Goal: Task Accomplishment & Management: Manage account settings

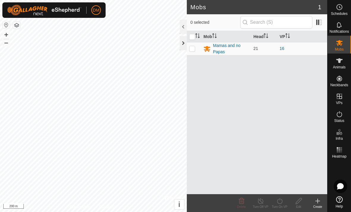
click at [182, 46] on div at bounding box center [183, 43] width 7 height 14
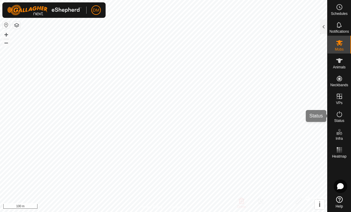
click at [339, 113] on icon at bounding box center [339, 114] width 7 height 7
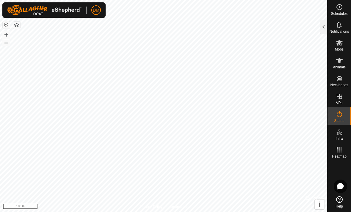
click at [342, 120] on span "Status" at bounding box center [339, 121] width 10 height 4
click at [323, 27] on div at bounding box center [323, 27] width 7 height 14
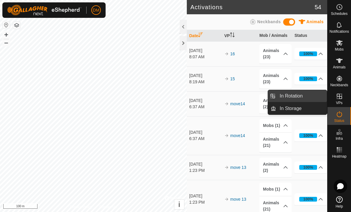
click at [310, 92] on link "In Rotation" at bounding box center [301, 96] width 51 height 12
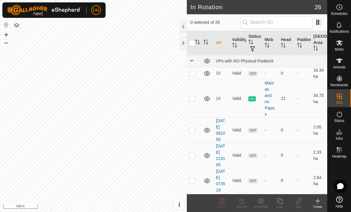
click at [318, 201] on icon at bounding box center [318, 201] width 0 height 4
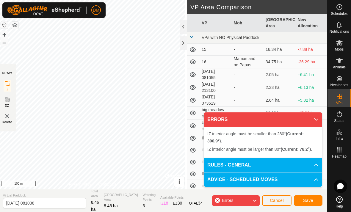
click at [143, 90] on div "IZ interior angle must be smaller than 280° (Current: 306.9°) . + – ⇧ i © Mapbo…" at bounding box center [92, 95] width 189 height 190
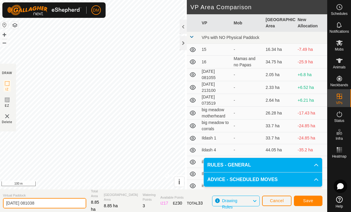
click at [52, 200] on input "[DATE] 081038" at bounding box center [44, 203] width 83 height 10
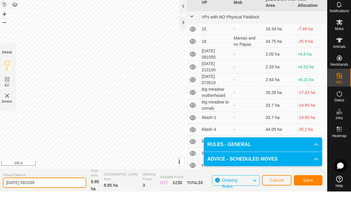
click at [49, 198] on input "[DATE] 081038" at bounding box center [44, 203] width 83 height 10
type input "2"
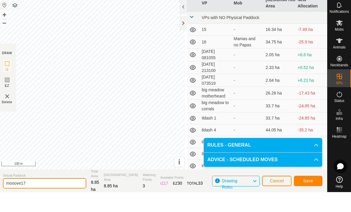
type input "mooove17"
click at [305, 199] on span "Save" at bounding box center [309, 201] width 10 height 5
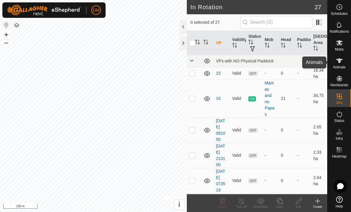
click at [343, 63] on icon at bounding box center [339, 60] width 7 height 7
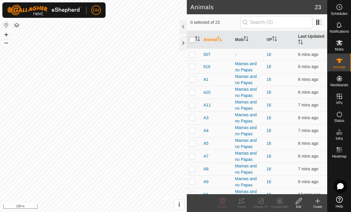
click at [193, 40] on input "checkbox" at bounding box center [192, 40] width 6 height 6
checkbox input "true"
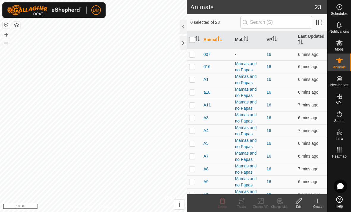
checkbox input "true"
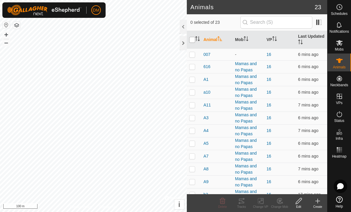
checkbox input "true"
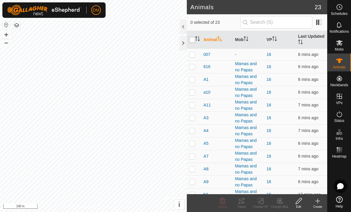
checkbox input "true"
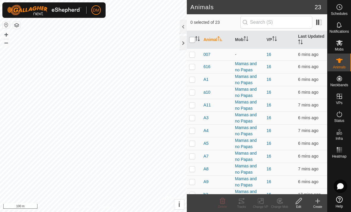
checkbox input "true"
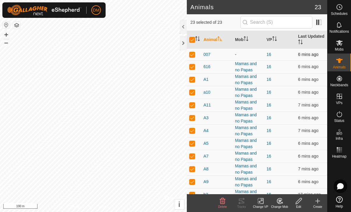
click at [193, 56] on p-checkbox at bounding box center [192, 54] width 6 height 5
checkbox input "false"
click at [193, 56] on p-checkbox at bounding box center [192, 54] width 6 height 5
checkbox input "true"
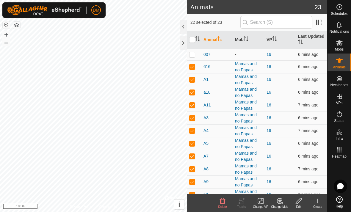
checkbox input "true"
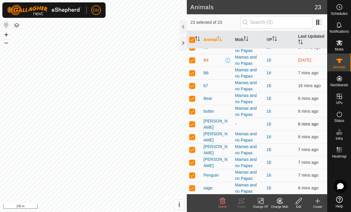
scroll to position [147, 0]
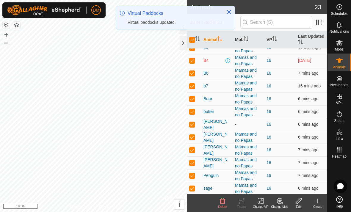
click at [192, 124] on p-checkbox at bounding box center [192, 124] width 6 height 5
checkbox input "false"
click at [259, 204] on icon at bounding box center [260, 201] width 7 height 7
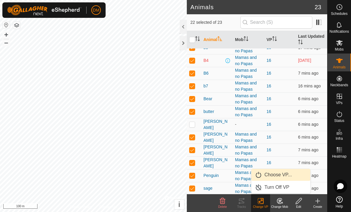
click at [270, 178] on link "Choose VP..." at bounding box center [281, 175] width 59 height 12
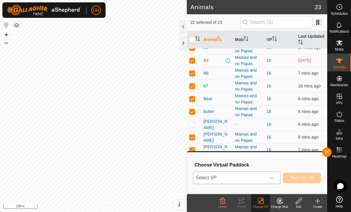
click at [263, 174] on span "Select VP" at bounding box center [230, 178] width 73 height 12
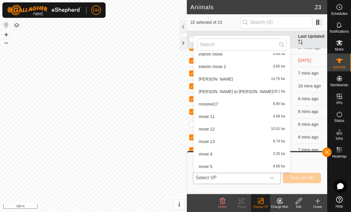
scroll to position [153, 0]
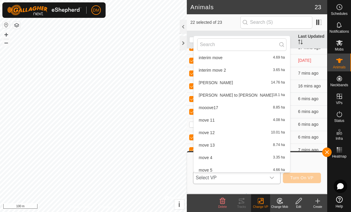
click at [217, 108] on li "mooove17 8.85 ha" at bounding box center [242, 108] width 97 height 12
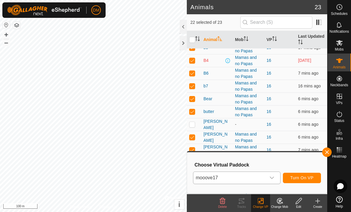
click at [296, 179] on span "Turn On VP" at bounding box center [302, 178] width 23 height 5
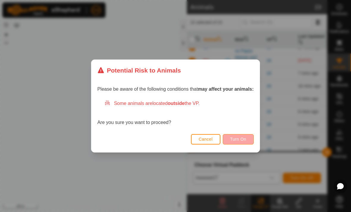
click at [234, 139] on span "Turn On" at bounding box center [239, 139] width 16 height 5
